Goal: Communication & Community: Answer question/provide support

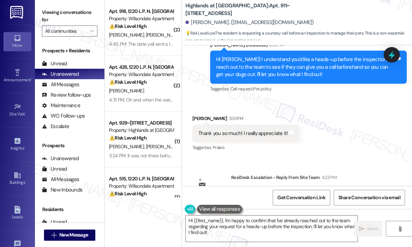
scroll to position [7558, 0]
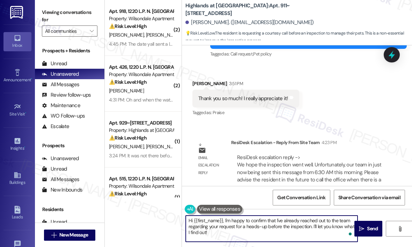
drag, startPoint x: 269, startPoint y: 231, endPoint x: 224, endPoint y: 220, distance: 46.5
click at [224, 220] on textarea "Hi {{first_name}}, I'm happy to confirm that I've already reached out to the te…" at bounding box center [272, 229] width 172 height 26
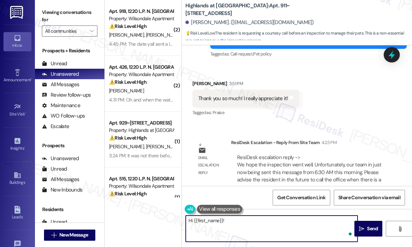
paste textarea "The site team wanted to let you know that they hope the inspection went well. U…"
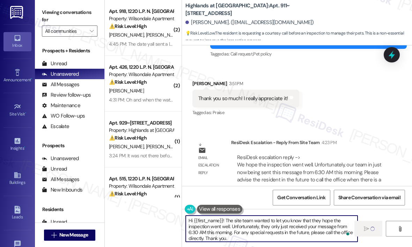
type textarea "Hi {{first_name}}! The site team wanted to let you know that they hope the insp…"
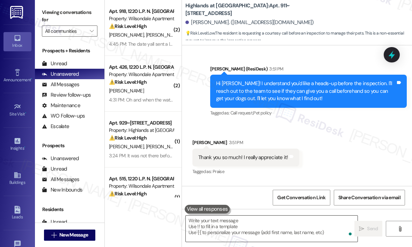
scroll to position [7480, 0]
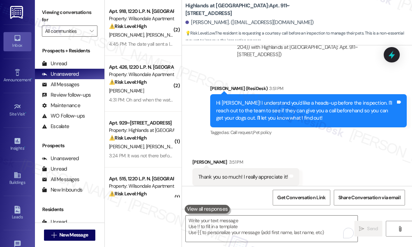
click at [301, 80] on div "Sent via SMS Sarah (ResiDesk) 3:51 PM Hi Alexis! I understand you'd like a head…" at bounding box center [308, 112] width 207 height 64
click at [290, 85] on div "Sarah (ResiDesk) 3:51 PM" at bounding box center [308, 90] width 197 height 10
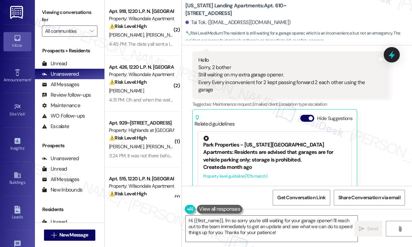
scroll to position [8024, 0]
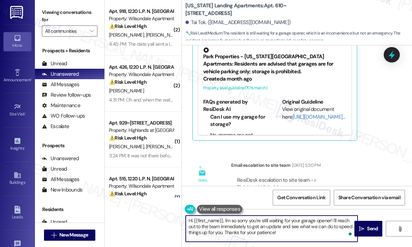
drag, startPoint x: 304, startPoint y: 232, endPoint x: 224, endPoint y: 222, distance: 81.4
click at [224, 222] on textarea "Hi {{first_name}}, I'm so sorry you're still waiting for your garage opener! I'…" at bounding box center [272, 229] width 172 height 26
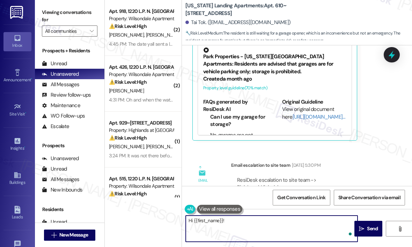
paste textarea "The site team wanted to let you know that they are unable to provide a secondar…"
type textarea "Hi {{first_name}}! The site team wanted to let you know that they are unable to…"
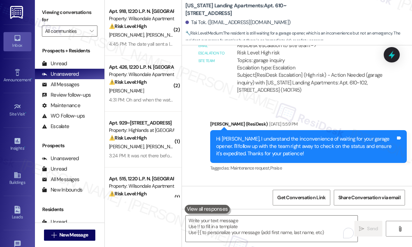
scroll to position [8157, 0]
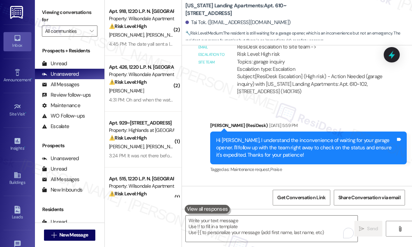
click at [328, 18] on div "Tai Tok. ([EMAIL_ADDRESS][DOMAIN_NAME])" at bounding box center [299, 23] width 227 height 14
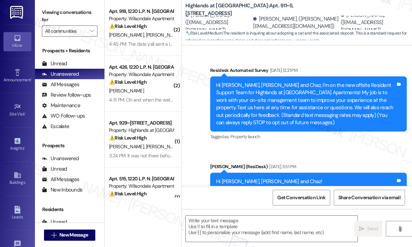
scroll to position [6853, 0]
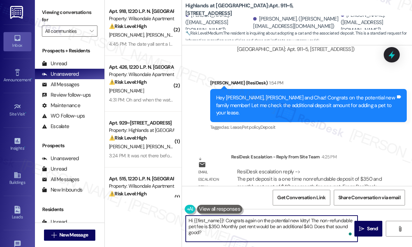
drag, startPoint x: 211, startPoint y: 235, endPoint x: 225, endPoint y: 223, distance: 18.1
click at [225, 223] on textarea "Hi {{first_name}}! Congrats again on the potential new kitty! The non-refundabl…" at bounding box center [272, 229] width 172 height 26
paste textarea "The site team wanted to let you know that the pet deposit is a one-time, nonref…"
click at [310, 222] on textarea "Hi {{first_name}}! The site team wanted to let you know that the pet deposit is…" at bounding box center [272, 229] width 172 height 26
type textarea "Hi {{first_name}}! The site team wanted to let you know that the pet deposit is…"
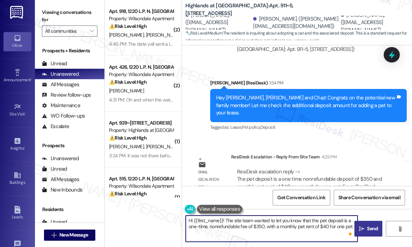
click at [367, 230] on span "Send" at bounding box center [372, 228] width 11 height 7
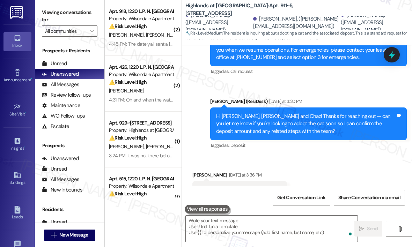
scroll to position [6535, 0]
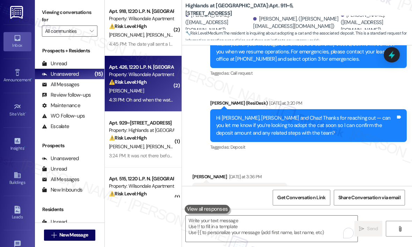
click at [131, 84] on strong "⚠️ Risk Level: High" at bounding box center [128, 82] width 38 height 6
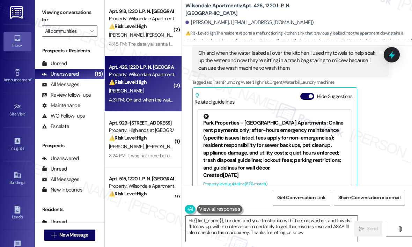
type textarea "Hi {{first_name}}, I understand your frustration with the sink, washer, and tow…"
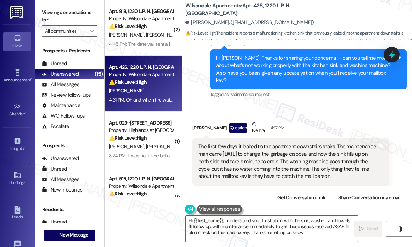
scroll to position [246, 0]
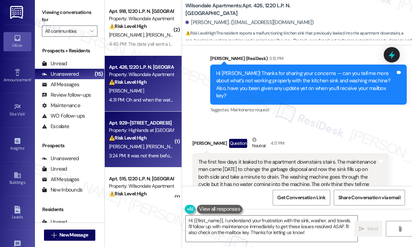
click at [149, 149] on div "S. Davis B. George" at bounding box center [141, 147] width 66 height 9
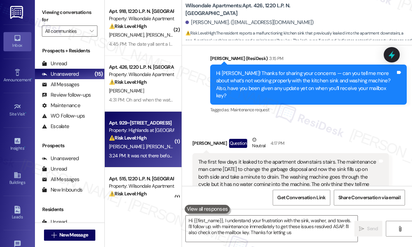
type textarea "Hi {{first_name}}, I understand your frustration with the sink, washer, and tow…"
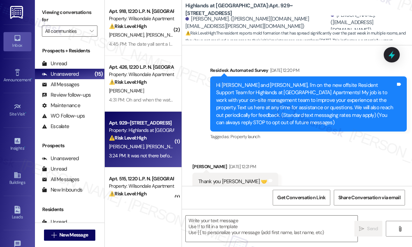
scroll to position [10634, 0]
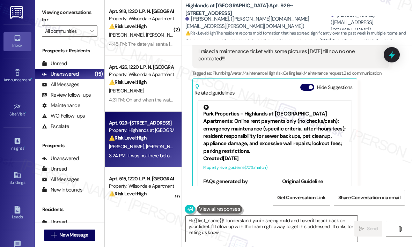
type textarea "Hi {{first_name}}! I understand you're seeing mold and haven't heard back on yo…"
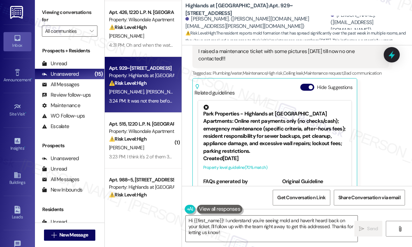
scroll to position [140, 0]
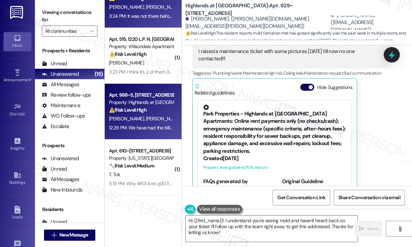
click at [149, 103] on div "Property: Highlands at [GEOGRAPHIC_DATA] Apartments" at bounding box center [141, 102] width 65 height 7
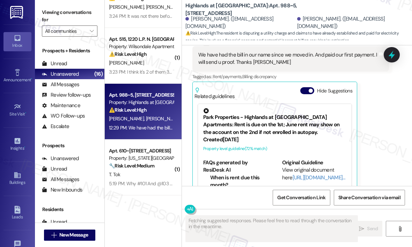
scroll to position [1288, 0]
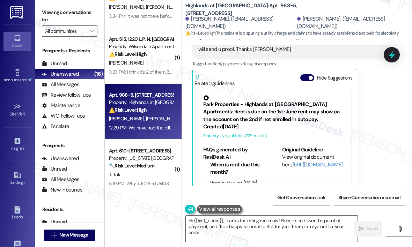
type textarea "Hi {{first_name}}, thanks for letting me know! Please send over the proof of pa…"
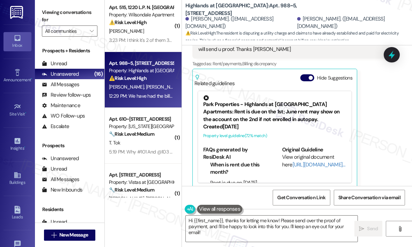
scroll to position [210, 0]
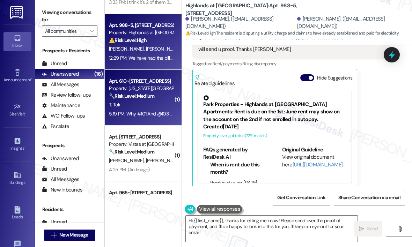
click at [138, 97] on strong "🔧 Risk Level: Medium" at bounding box center [131, 96] width 45 height 6
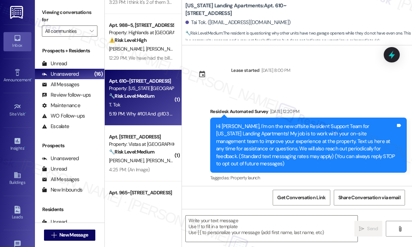
scroll to position [8249, 0]
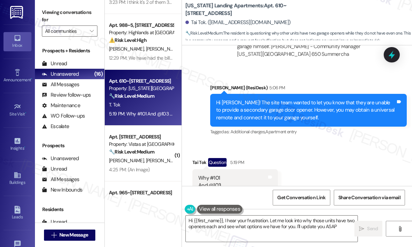
type textarea "Hi {{first_name}}, I hear your frustration. Let me look into why those units ha…"
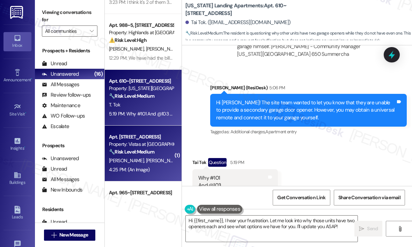
click at [146, 159] on span "[PERSON_NAME]" at bounding box center [163, 161] width 35 height 6
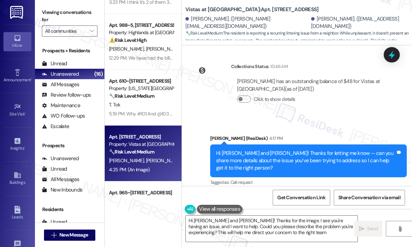
type textarea "Hi Emma and Daniel! Thanks for the image. I see you're having an issue, and I w…"
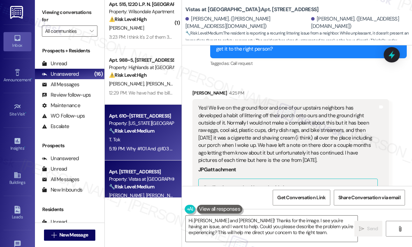
scroll to position [105, 0]
